Goal: Check status: Check status

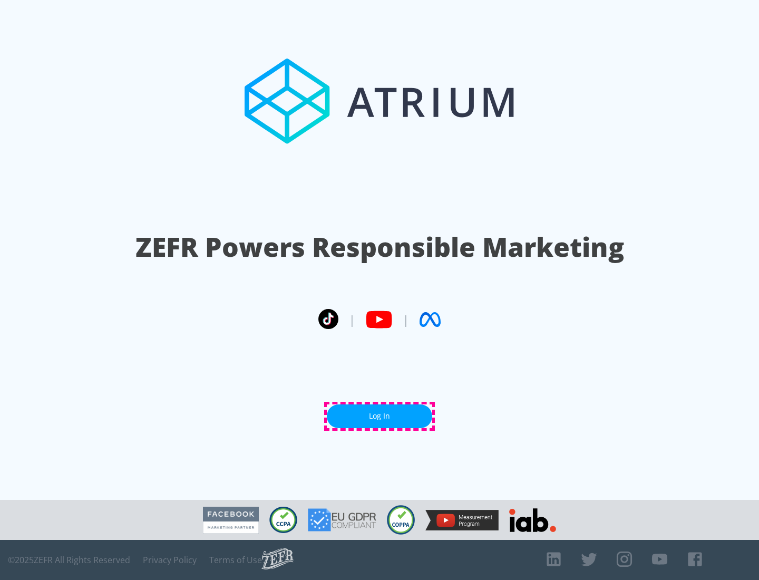
click at [379, 416] on link "Log In" at bounding box center [379, 416] width 105 height 24
